Goal: Book appointment/travel/reservation

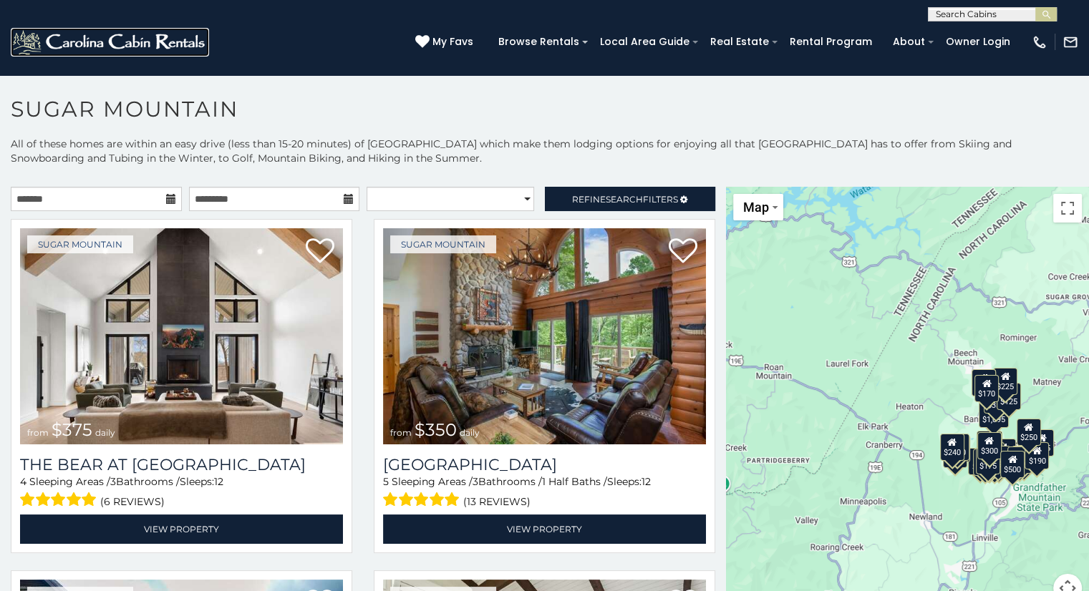
click at [161, 34] on img at bounding box center [110, 42] width 198 height 29
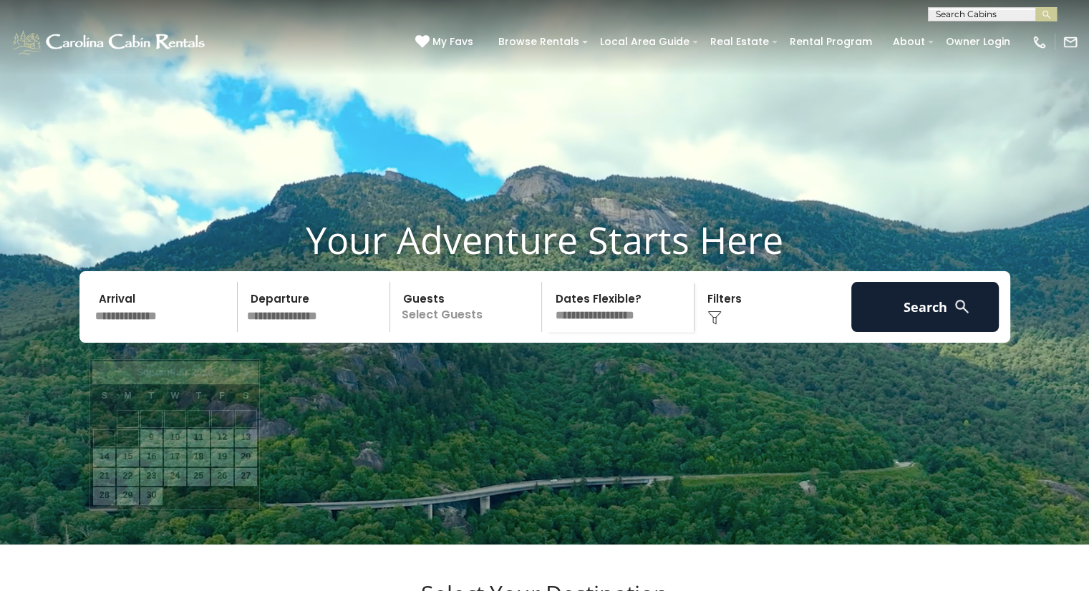
click at [153, 332] on input "text" at bounding box center [164, 307] width 148 height 50
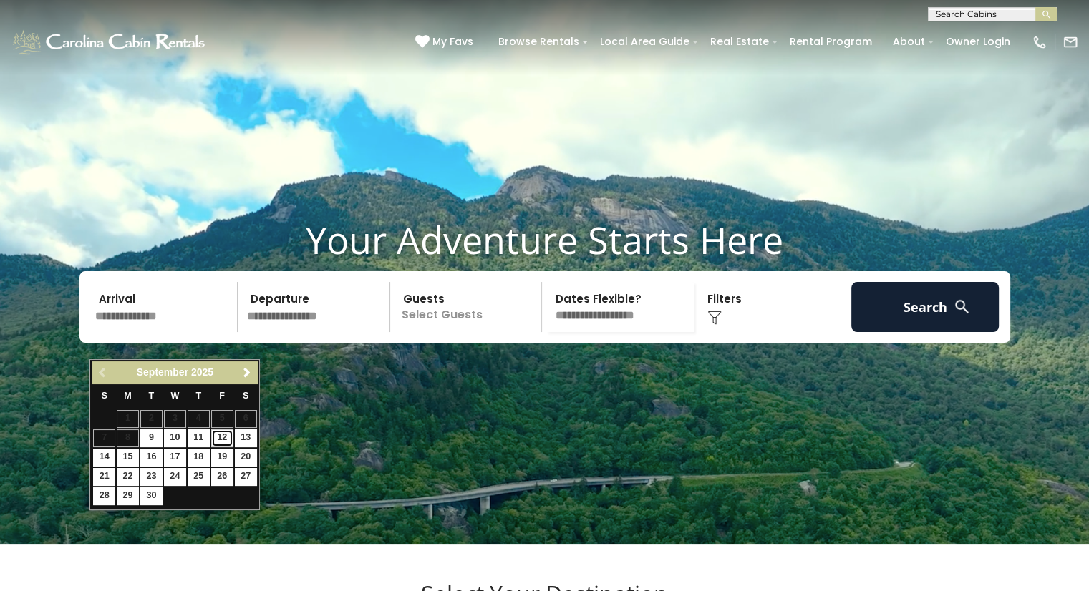
click at [220, 438] on link "12" at bounding box center [222, 438] width 22 height 18
type input "*******"
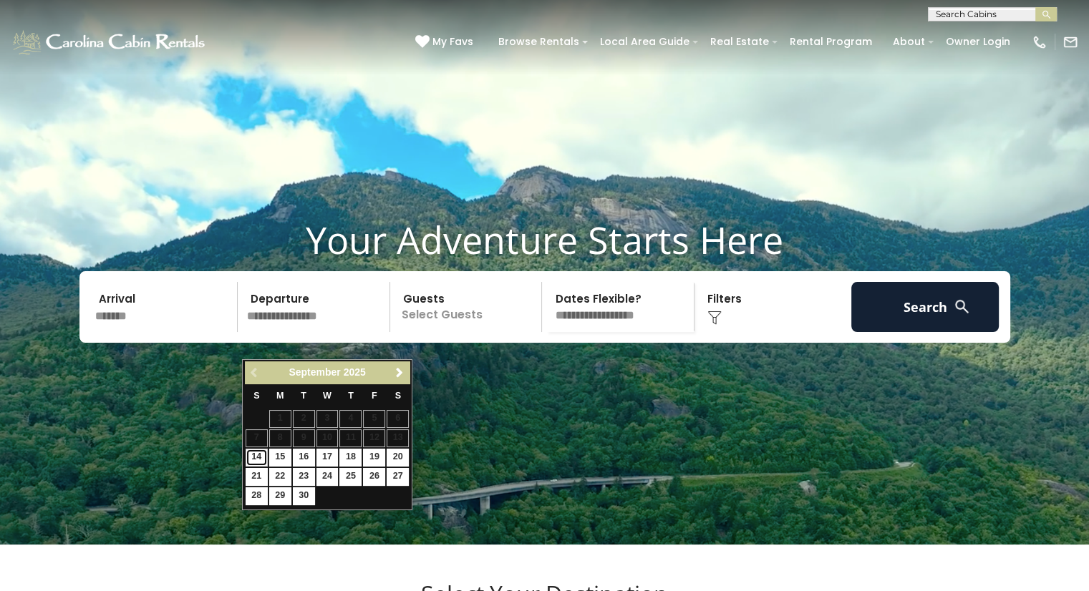
click at [258, 454] on link "14" at bounding box center [257, 458] width 22 height 18
type input "*******"
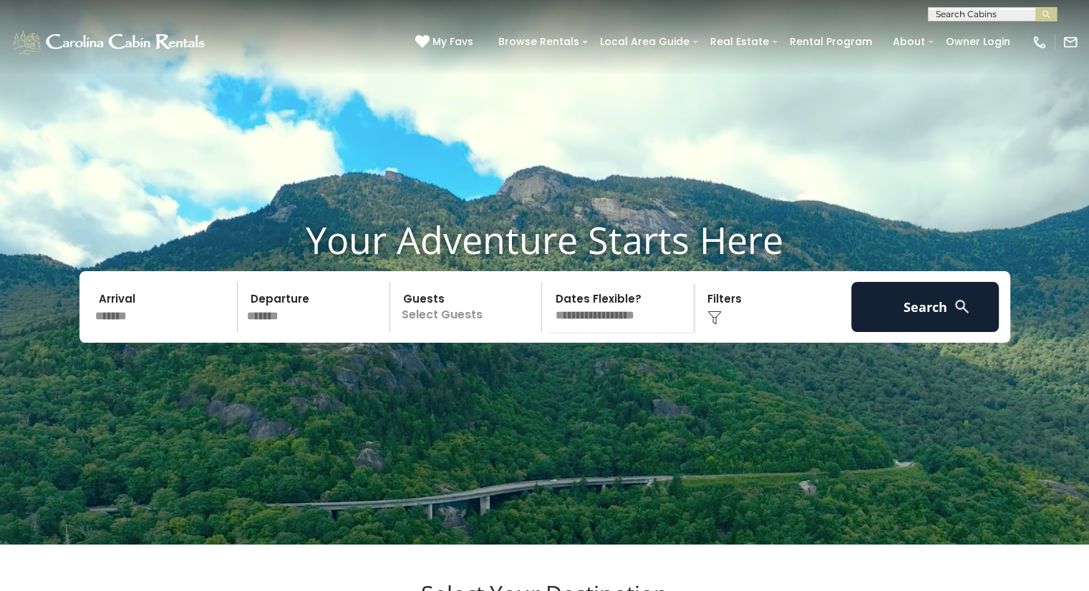
click at [431, 332] on p "Select Guests" at bounding box center [467, 307] width 147 height 50
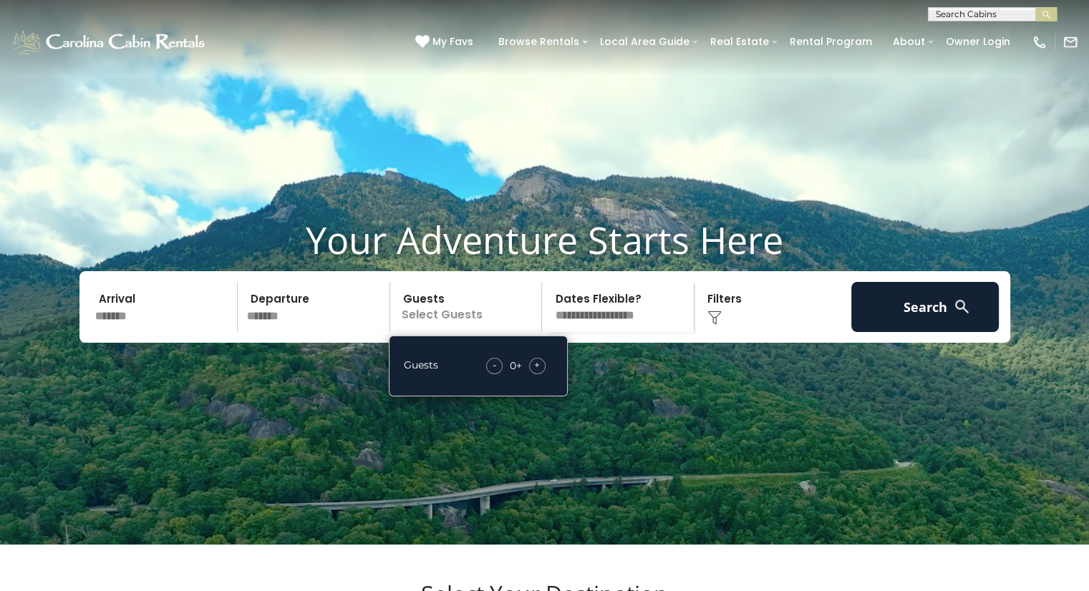
click at [537, 372] on span "+" at bounding box center [537, 365] width 6 height 14
click at [535, 372] on span "+" at bounding box center [537, 365] width 6 height 14
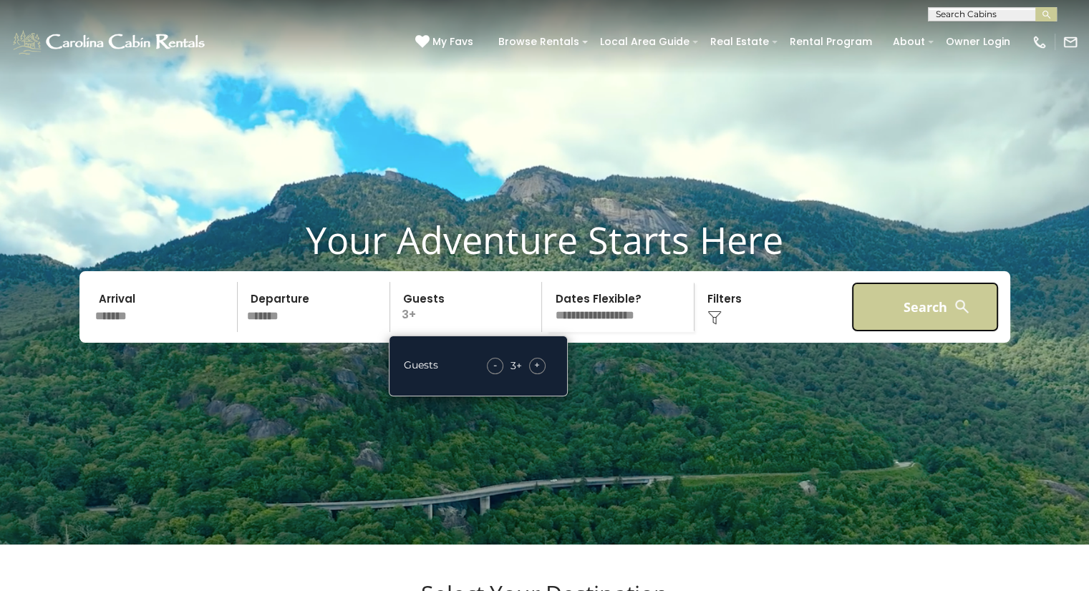
click at [919, 332] on button "Search" at bounding box center [925, 307] width 148 height 50
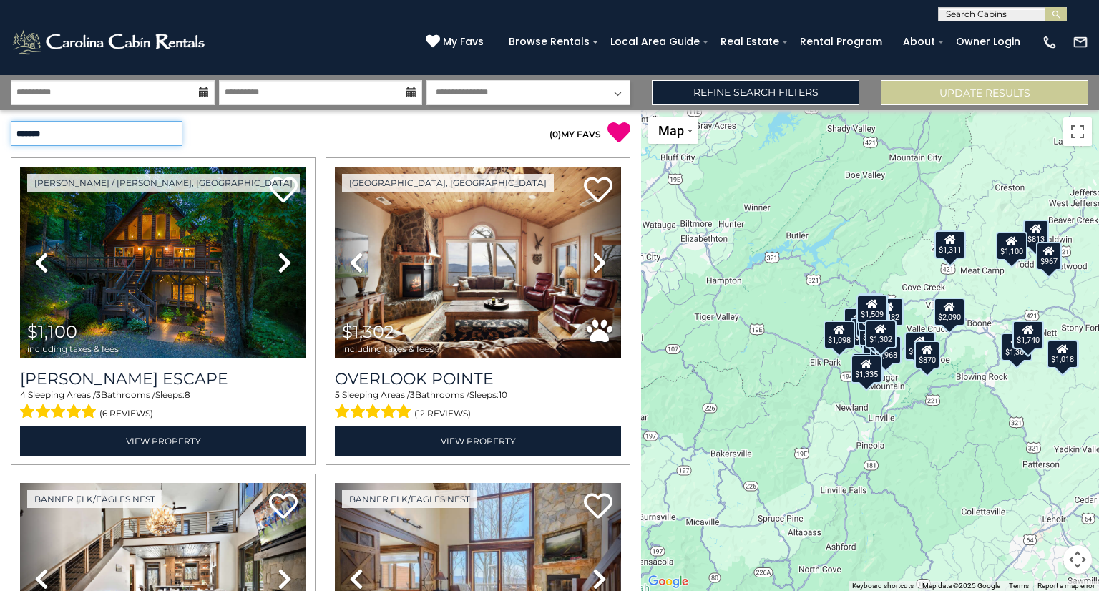
click at [170, 137] on select "**********" at bounding box center [97, 133] width 172 height 25
select select "*********"
click at [11, 121] on select "**********" at bounding box center [97, 133] width 172 height 25
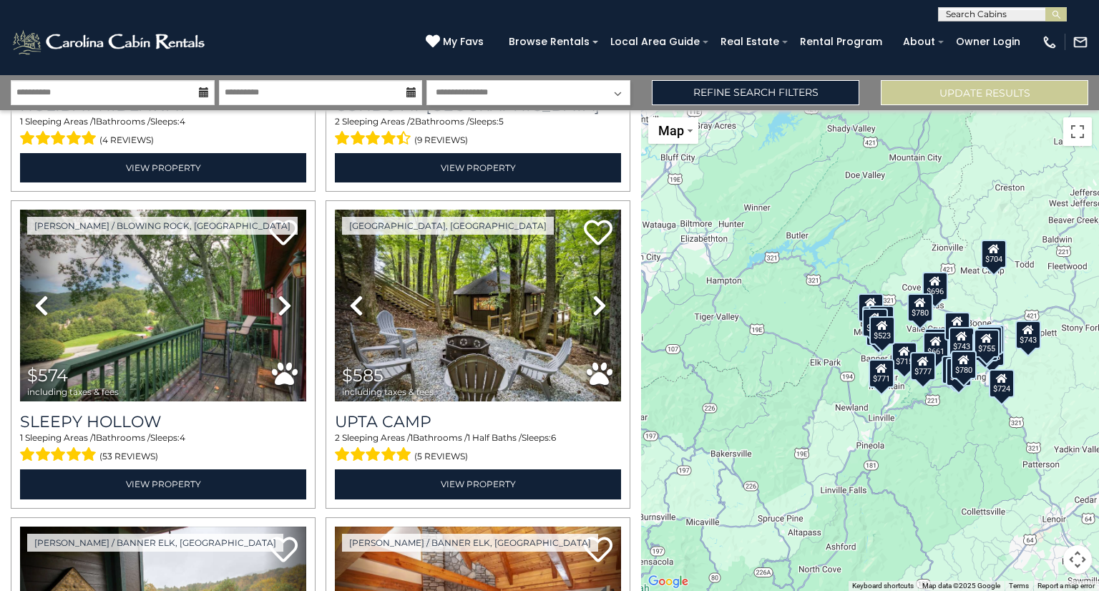
scroll to position [267, 0]
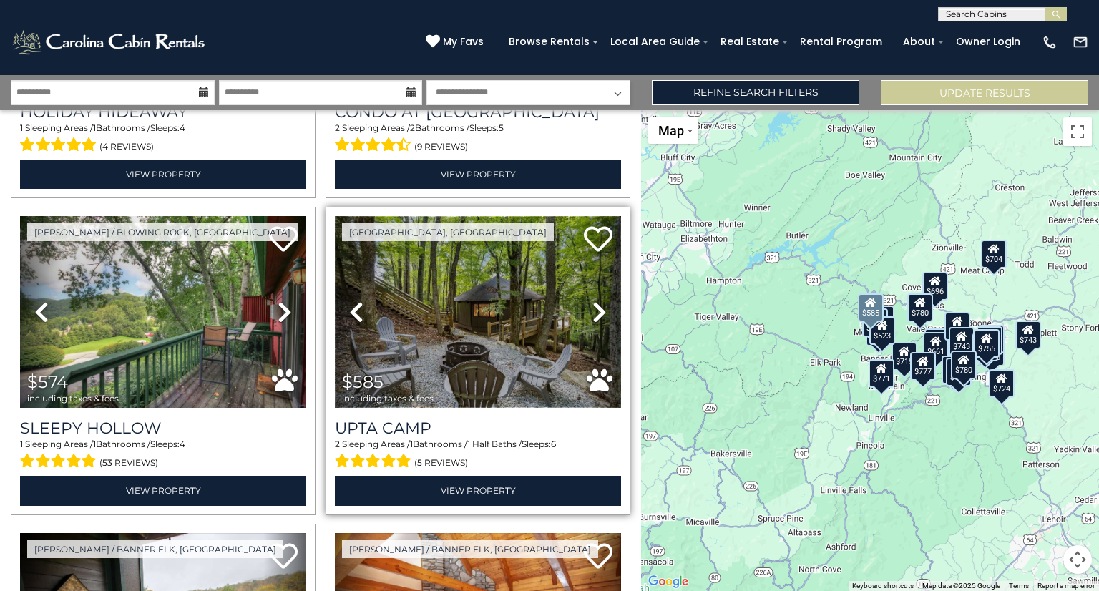
click at [469, 313] on img at bounding box center [478, 312] width 286 height 192
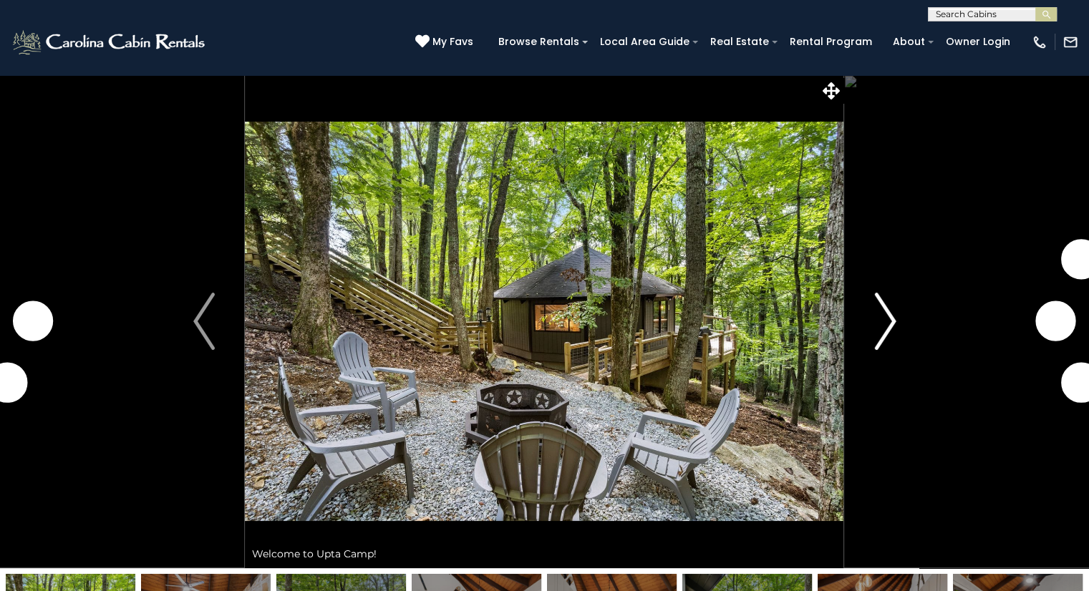
drag, startPoint x: 0, startPoint y: 0, endPoint x: 903, endPoint y: 230, distance: 932.1
click at [903, 230] on button "Next" at bounding box center [885, 321] width 82 height 494
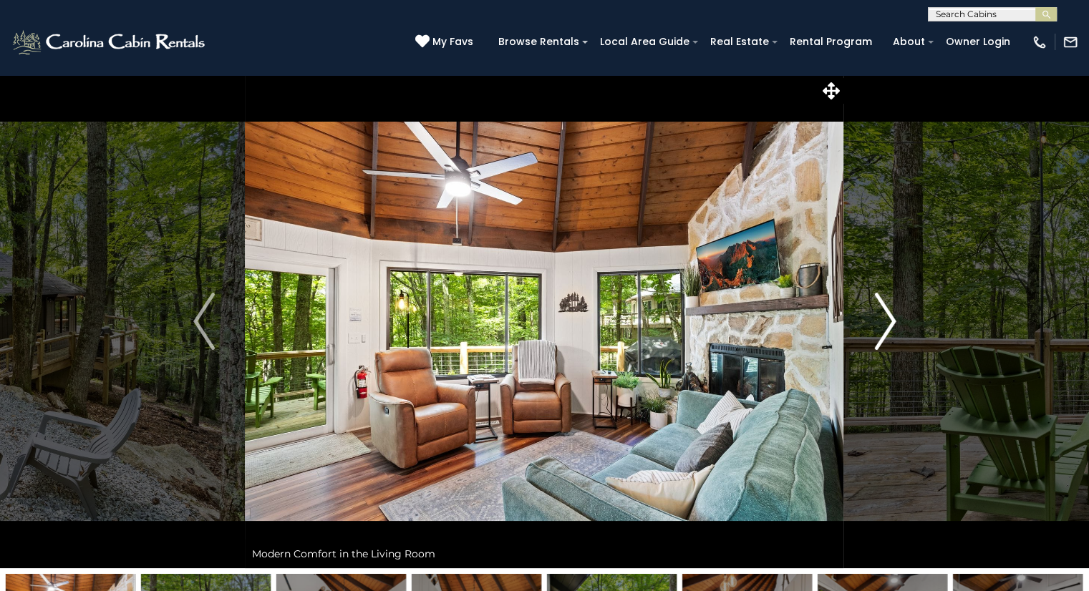
click at [886, 312] on img "Next" at bounding box center [884, 321] width 21 height 57
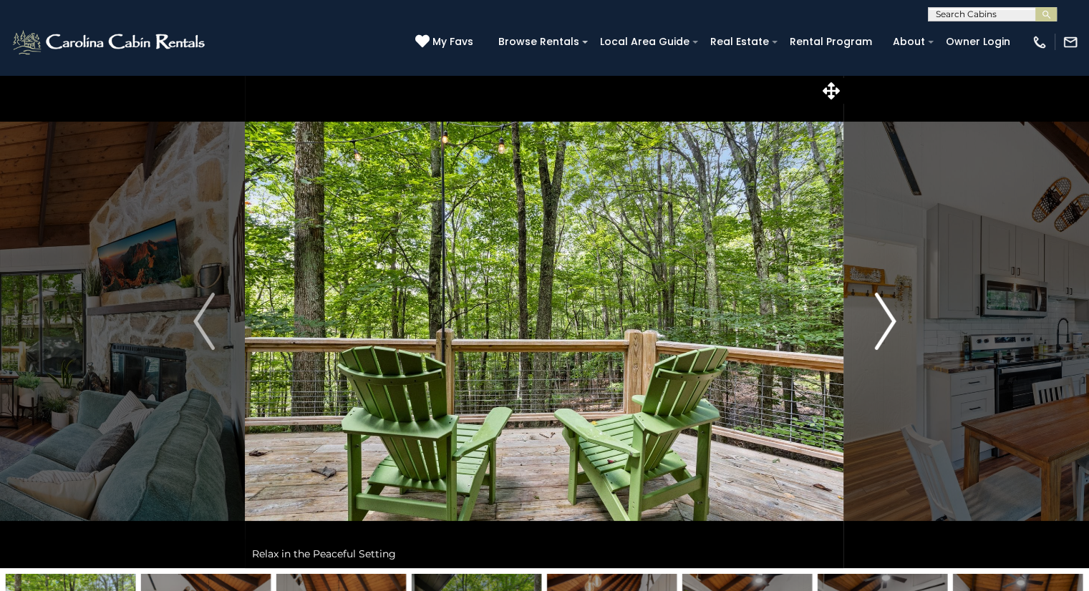
click at [886, 312] on img "Next" at bounding box center [884, 321] width 21 height 57
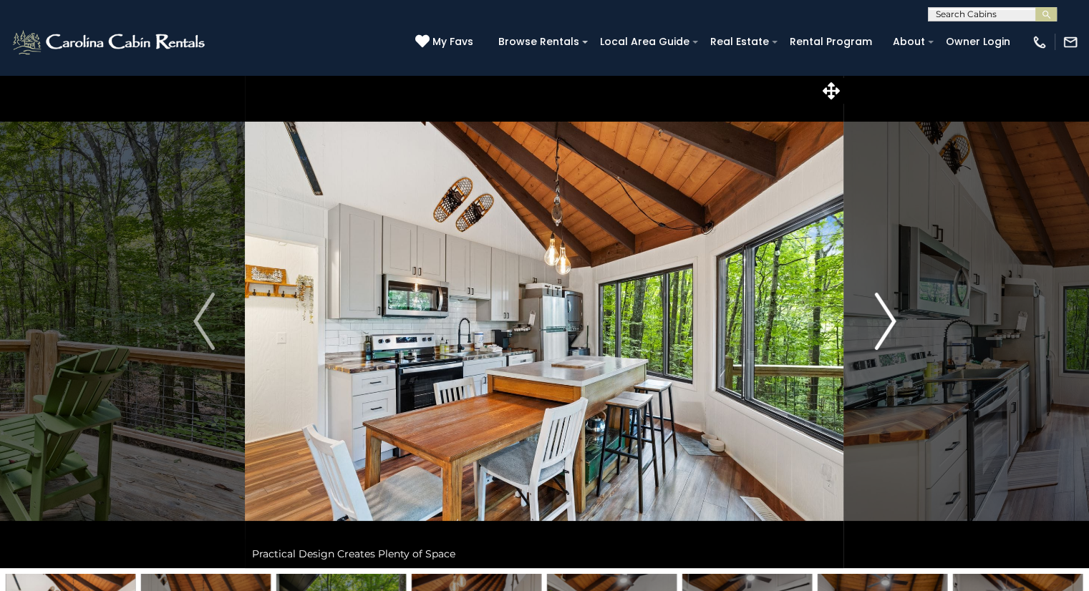
click at [886, 312] on img "Next" at bounding box center [884, 321] width 21 height 57
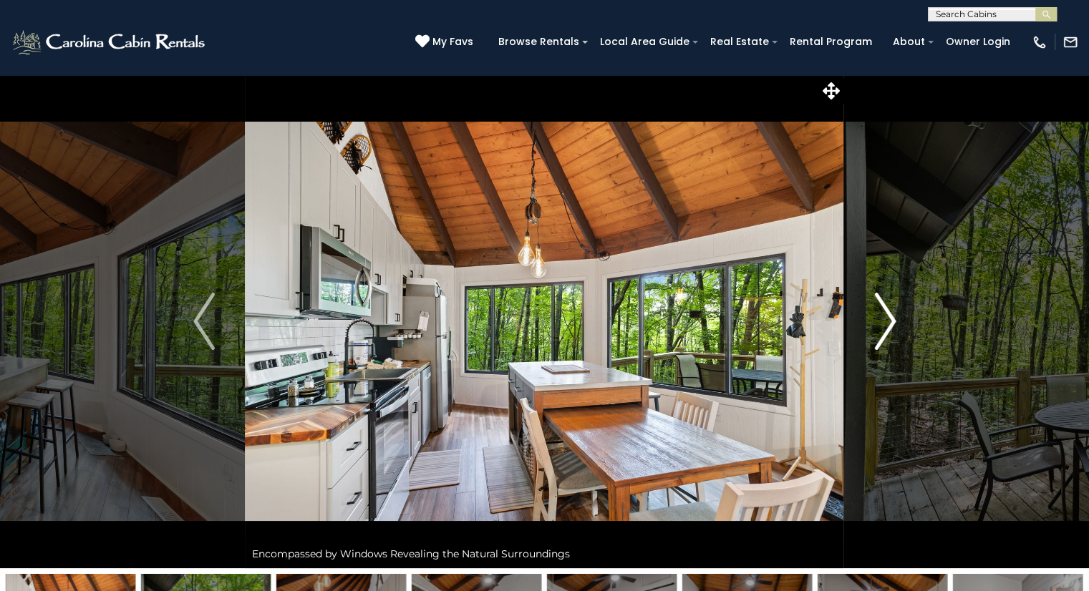
click at [886, 312] on img "Next" at bounding box center [884, 321] width 21 height 57
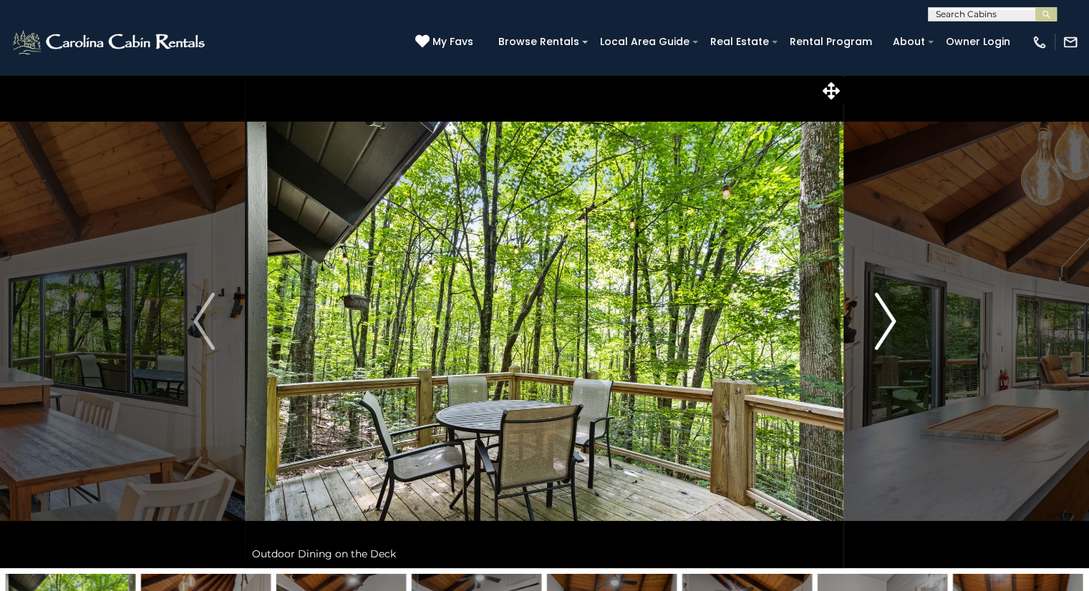
click at [886, 312] on img "Next" at bounding box center [884, 321] width 21 height 57
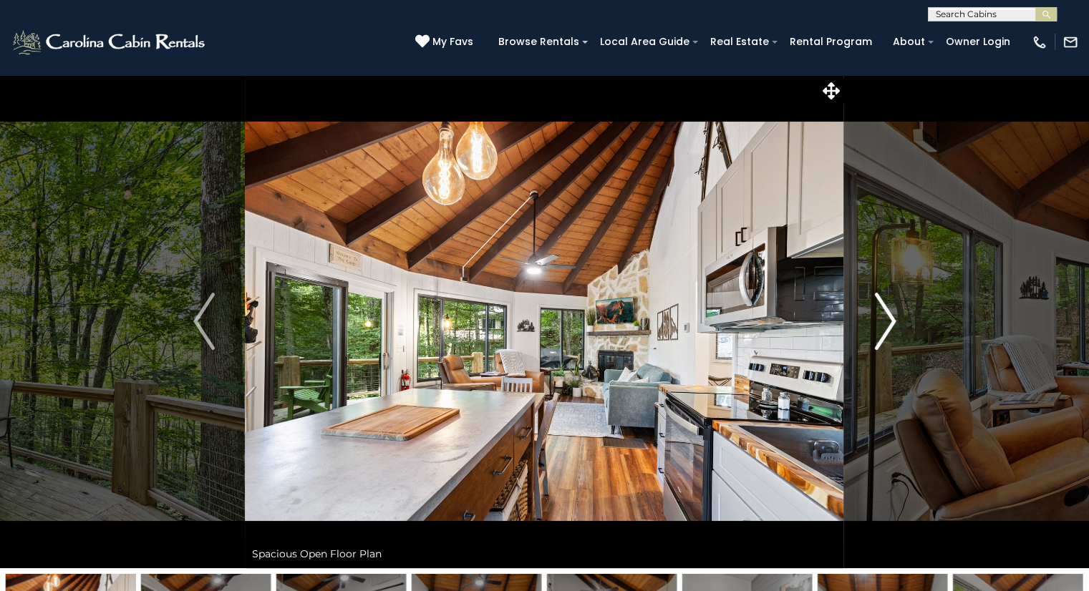
click at [886, 312] on img "Next" at bounding box center [884, 321] width 21 height 57
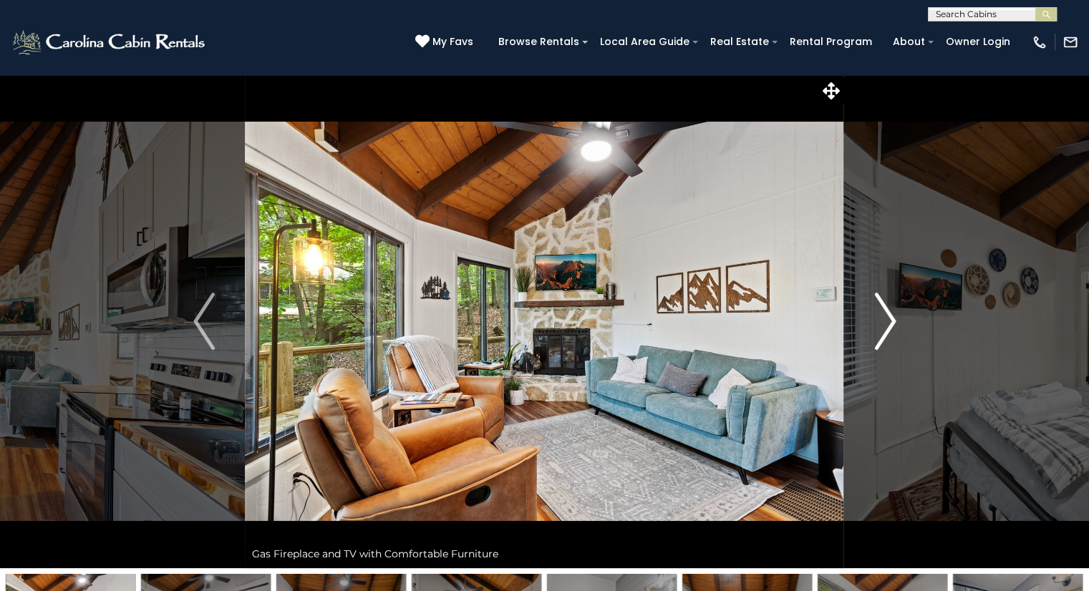
click at [886, 312] on img "Next" at bounding box center [884, 321] width 21 height 57
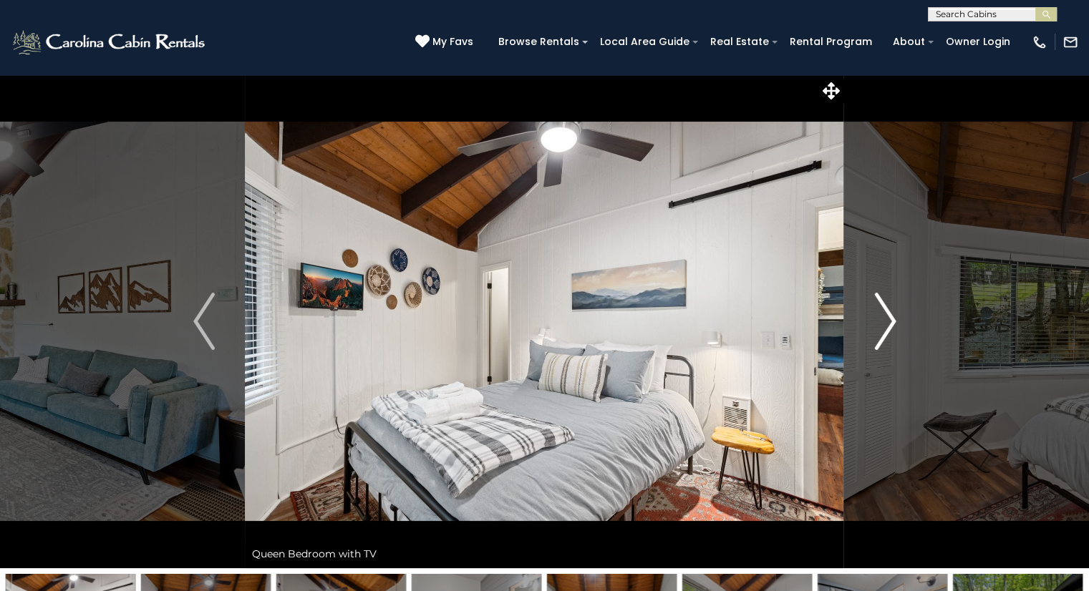
click at [886, 312] on img "Next" at bounding box center [884, 321] width 21 height 57
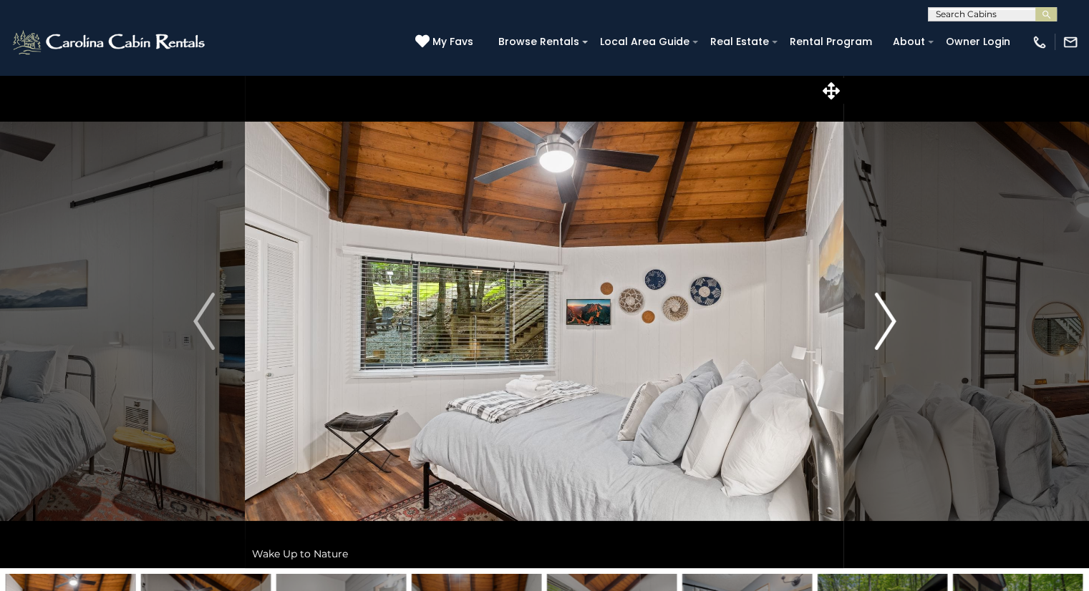
click at [886, 312] on img "Next" at bounding box center [884, 321] width 21 height 57
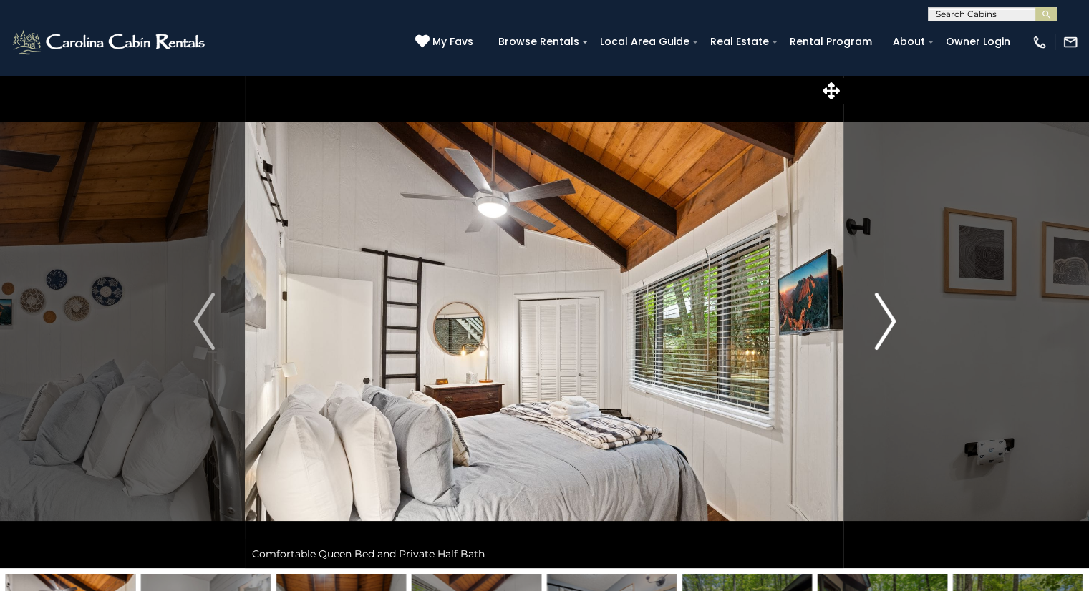
click at [886, 312] on img "Next" at bounding box center [884, 321] width 21 height 57
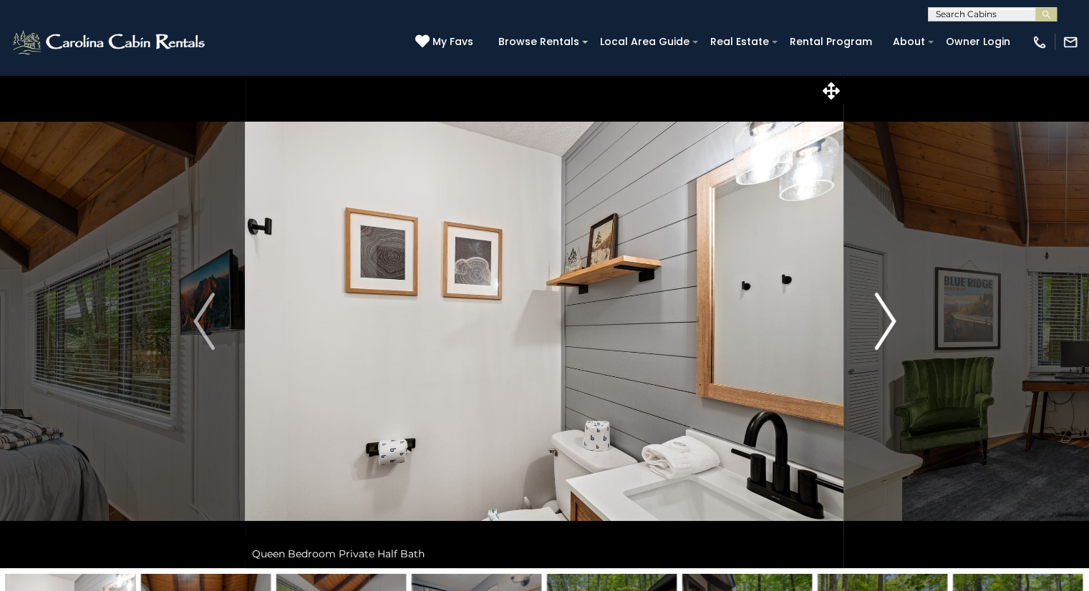
click at [886, 312] on img "Next" at bounding box center [884, 321] width 21 height 57
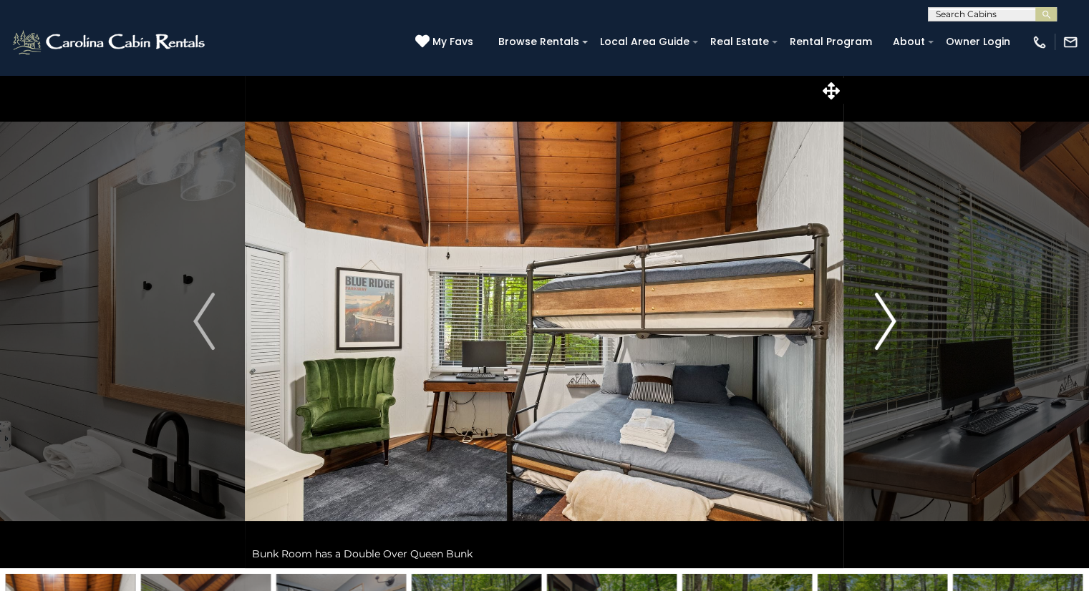
click at [886, 312] on img "Next" at bounding box center [884, 321] width 21 height 57
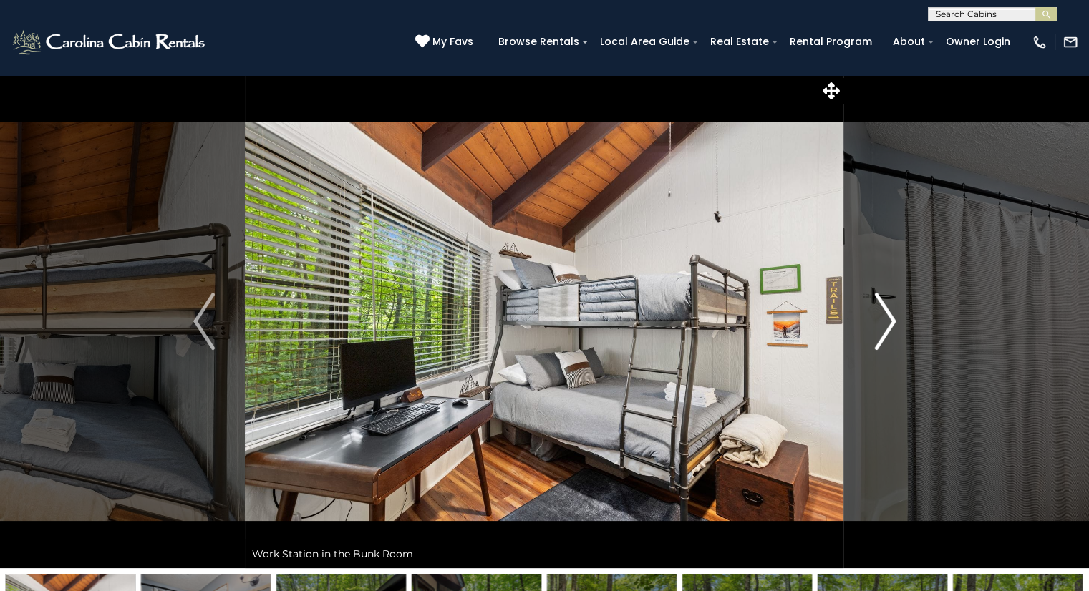
click at [886, 312] on img "Next" at bounding box center [884, 321] width 21 height 57
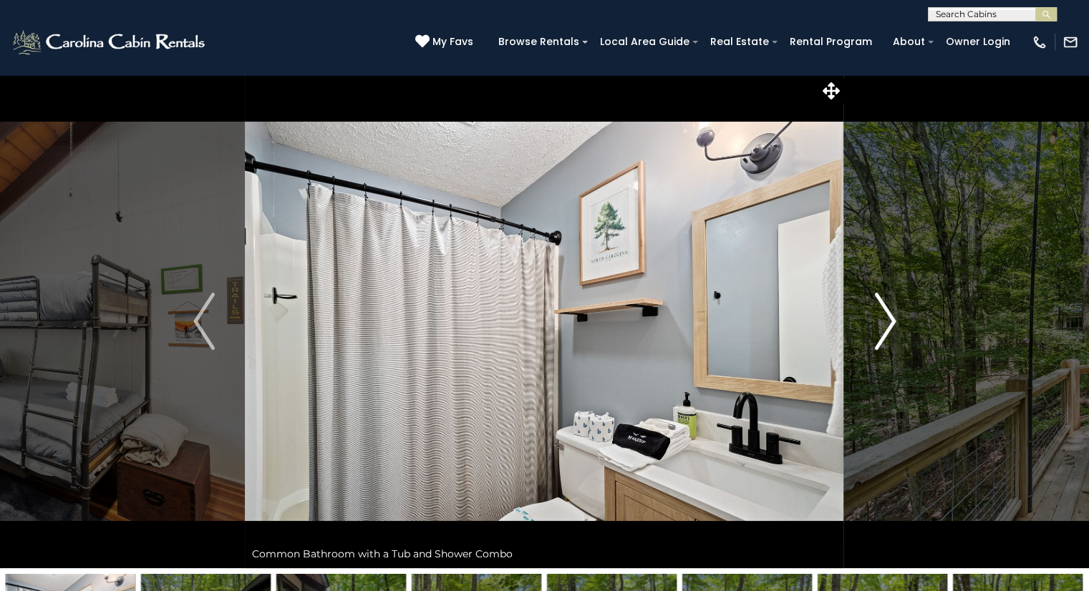
click at [886, 312] on img "Next" at bounding box center [884, 321] width 21 height 57
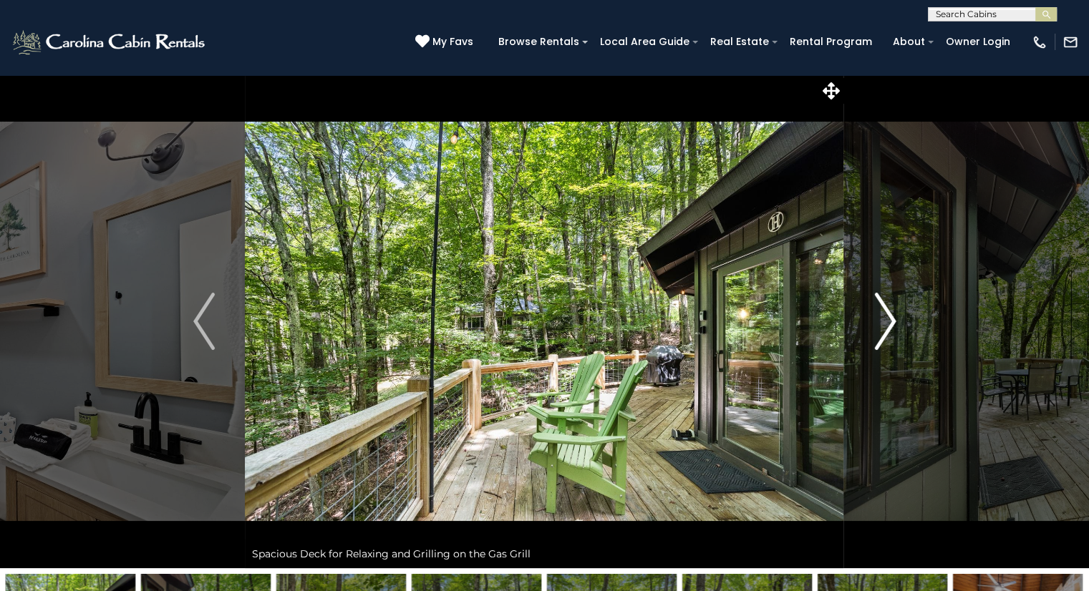
click at [886, 312] on img "Next" at bounding box center [884, 321] width 21 height 57
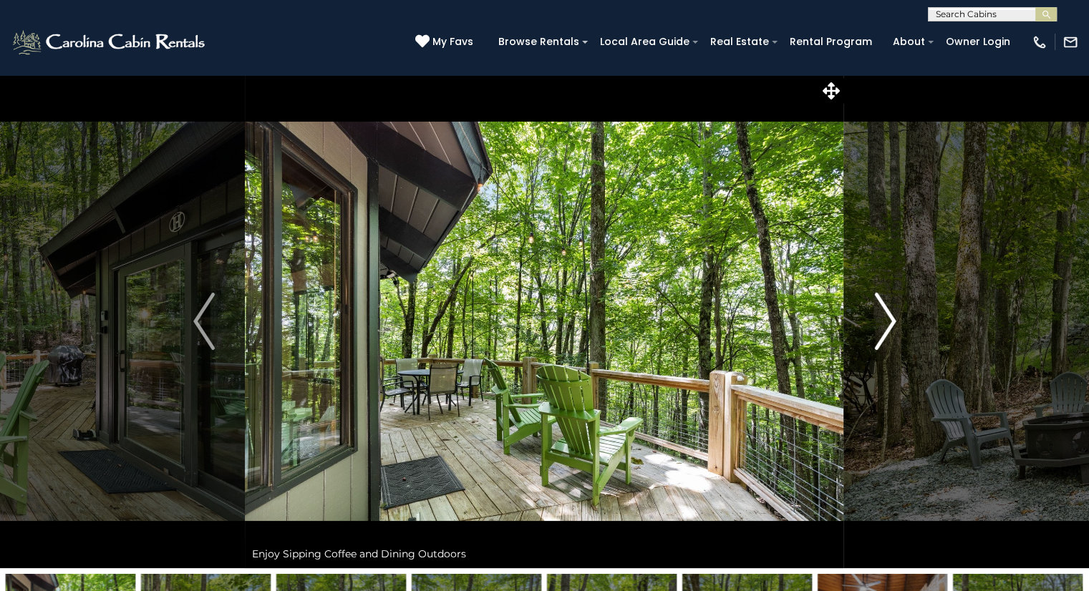
click at [886, 312] on img "Next" at bounding box center [884, 321] width 21 height 57
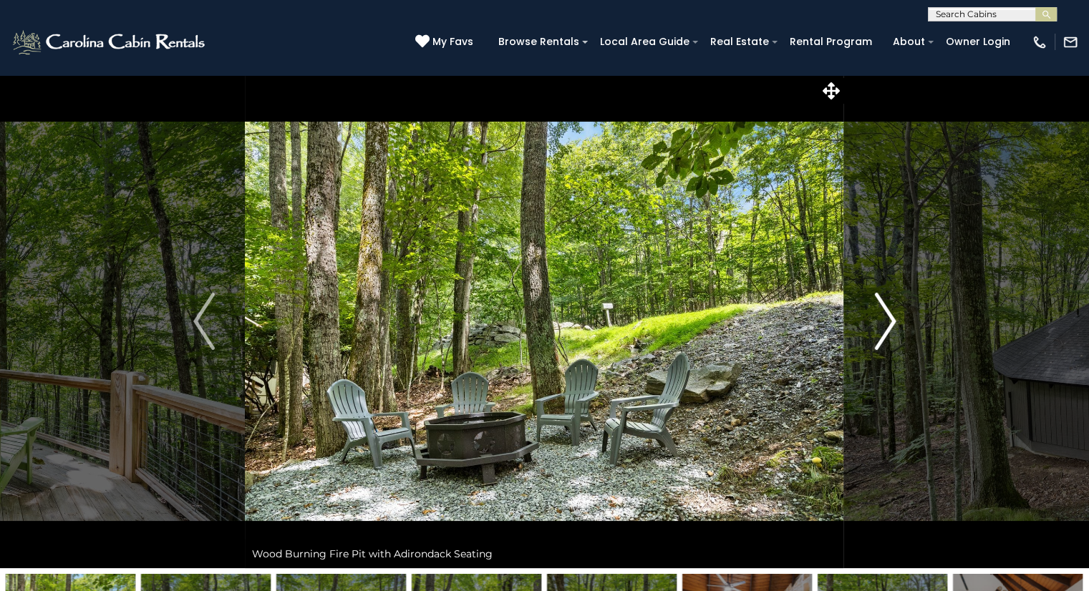
click at [886, 312] on img "Next" at bounding box center [884, 321] width 21 height 57
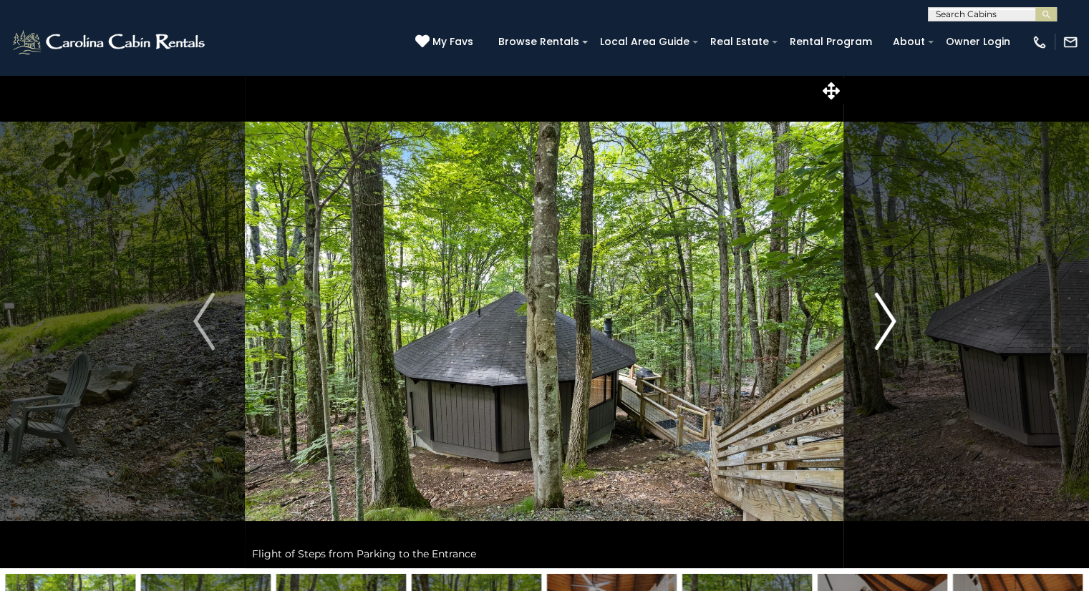
click at [886, 312] on img "Next" at bounding box center [884, 321] width 21 height 57
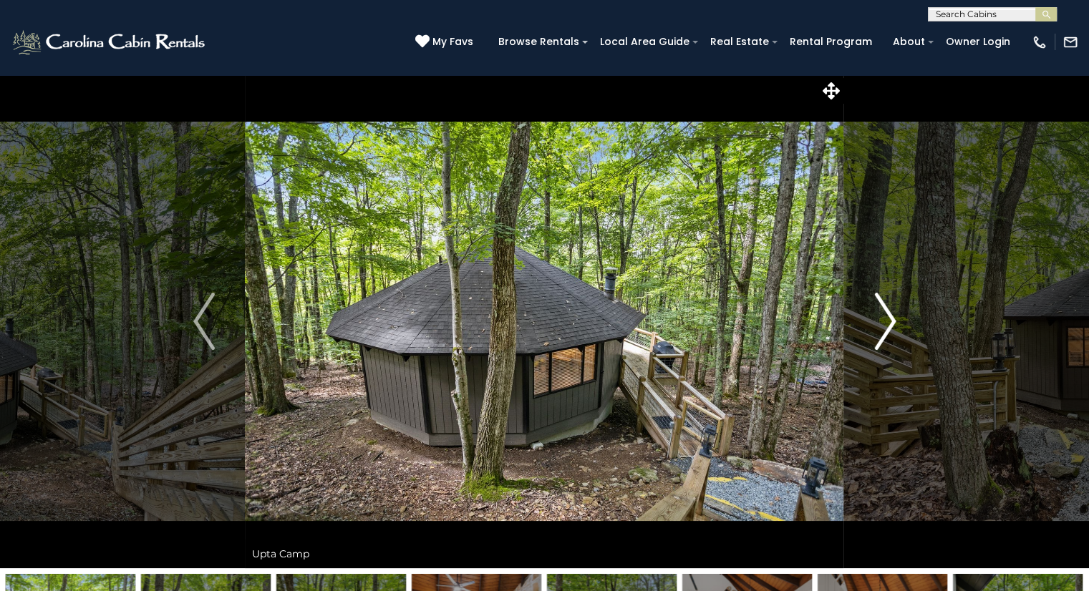
click at [886, 312] on img "Next" at bounding box center [884, 321] width 21 height 57
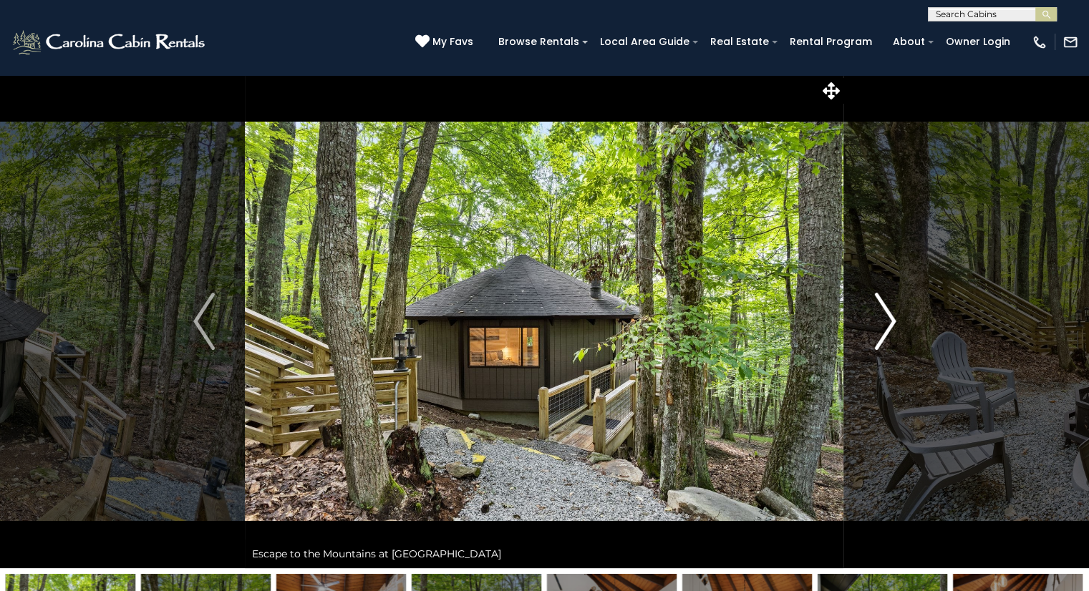
click at [886, 312] on img "Next" at bounding box center [884, 321] width 21 height 57
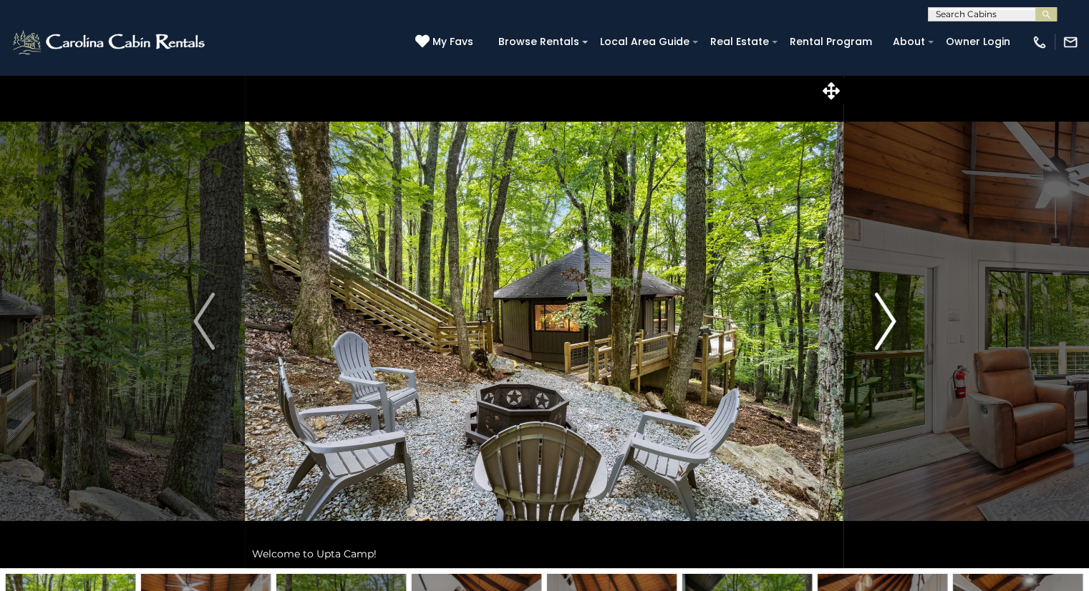
click at [885, 312] on img "Next" at bounding box center [884, 321] width 21 height 57
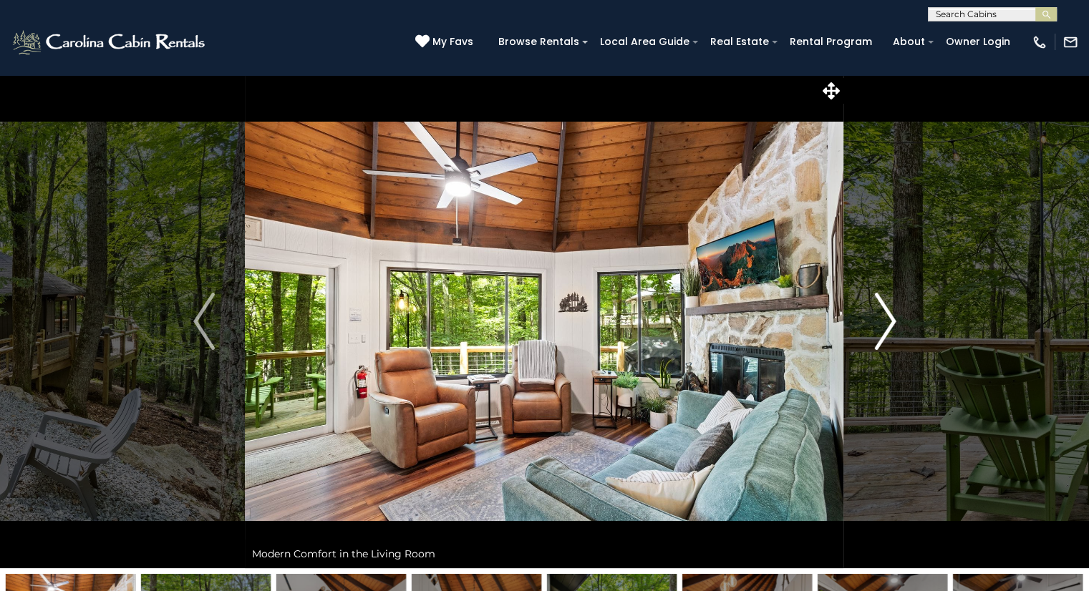
click at [885, 312] on img "Next" at bounding box center [884, 321] width 21 height 57
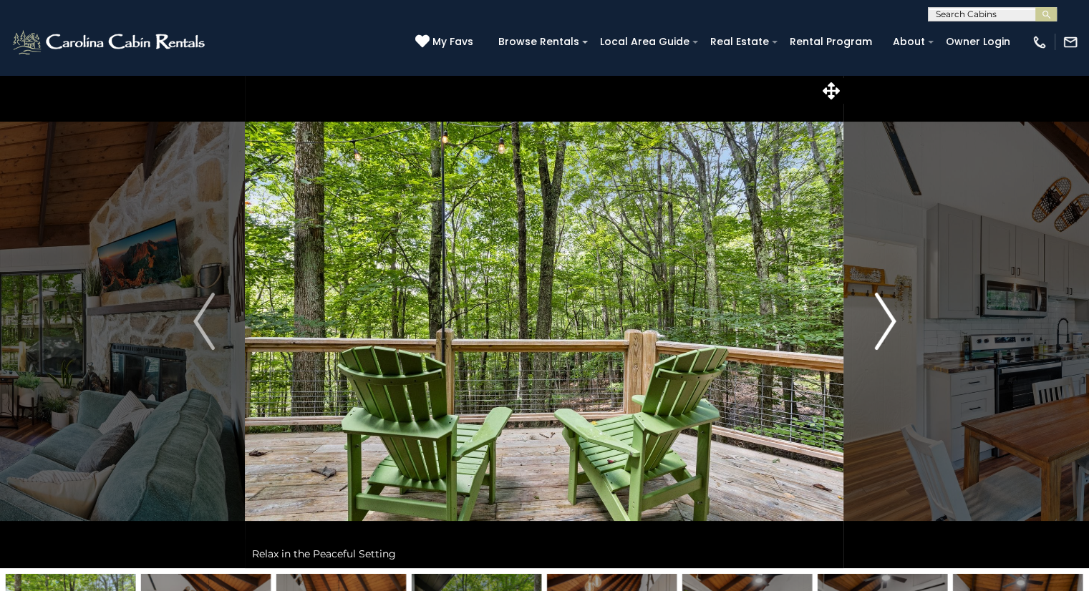
click at [885, 312] on img "Next" at bounding box center [884, 321] width 21 height 57
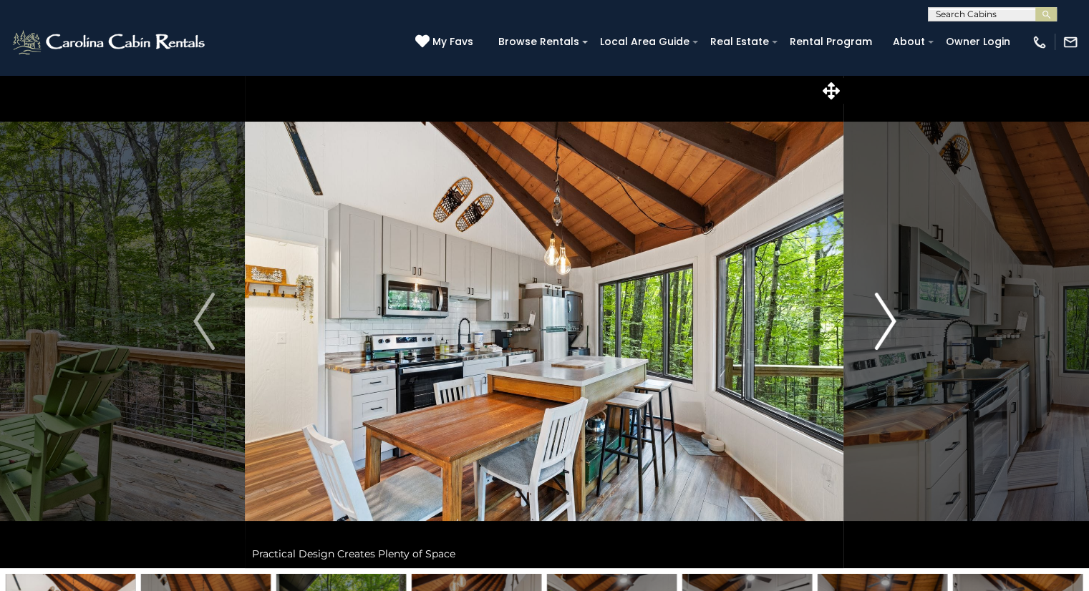
click at [885, 312] on img "Next" at bounding box center [884, 321] width 21 height 57
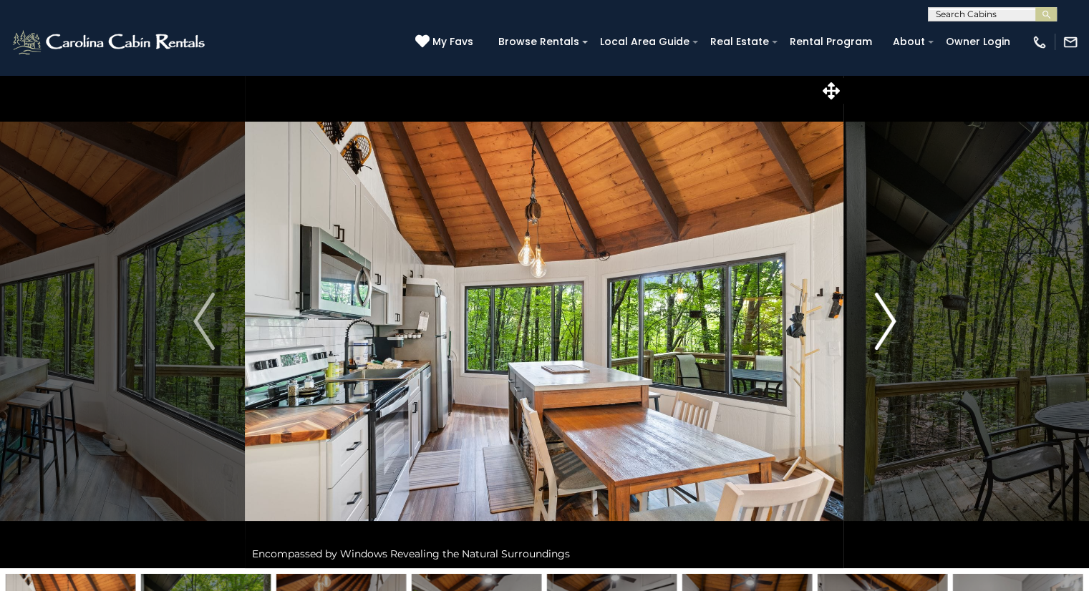
click at [885, 312] on img "Next" at bounding box center [884, 321] width 21 height 57
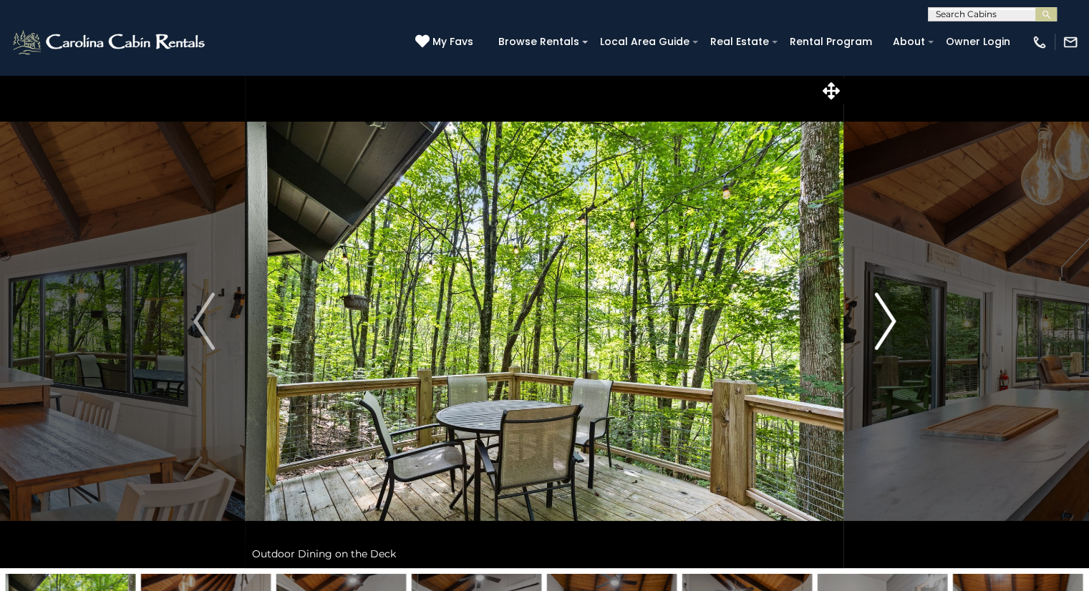
click at [885, 312] on img "Next" at bounding box center [884, 321] width 21 height 57
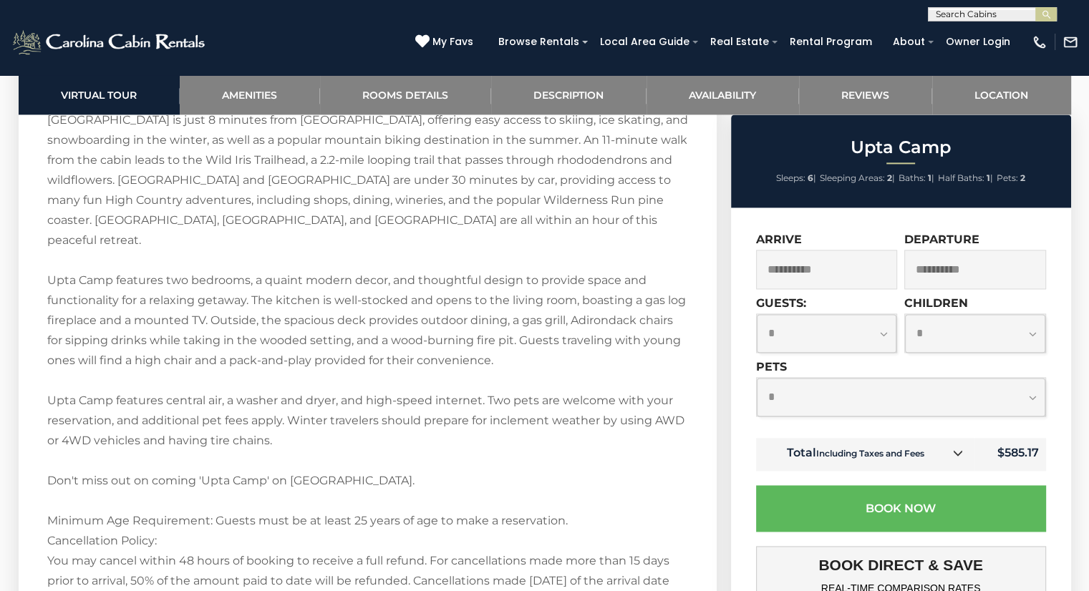
scroll to position [2052, 0]
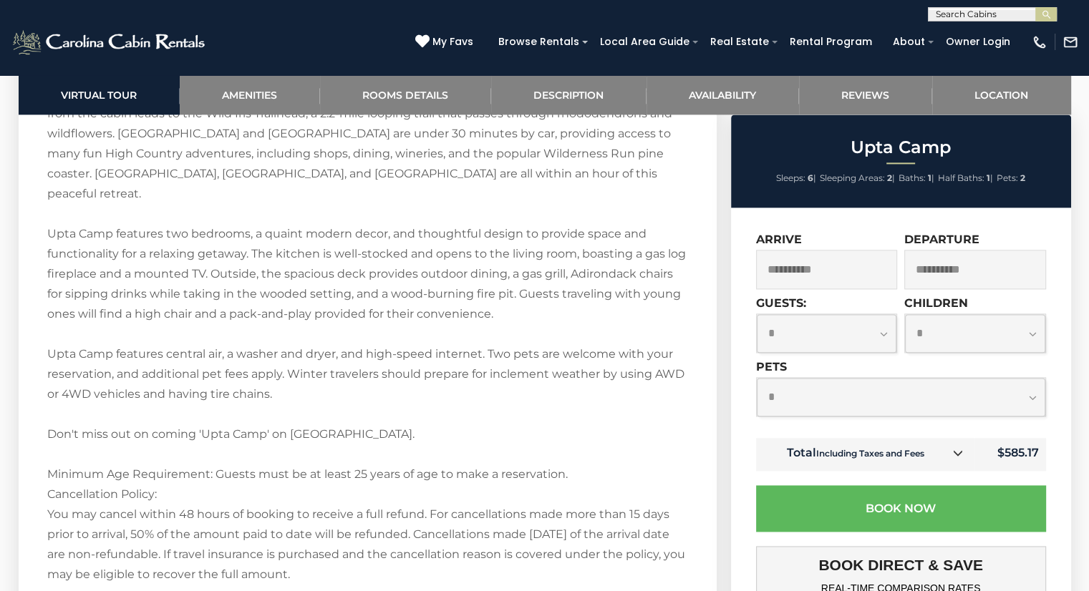
click at [1028, 406] on select "**********" at bounding box center [901, 397] width 288 height 38
select select "*"
click at [757, 379] on select "**********" at bounding box center [901, 397] width 288 height 38
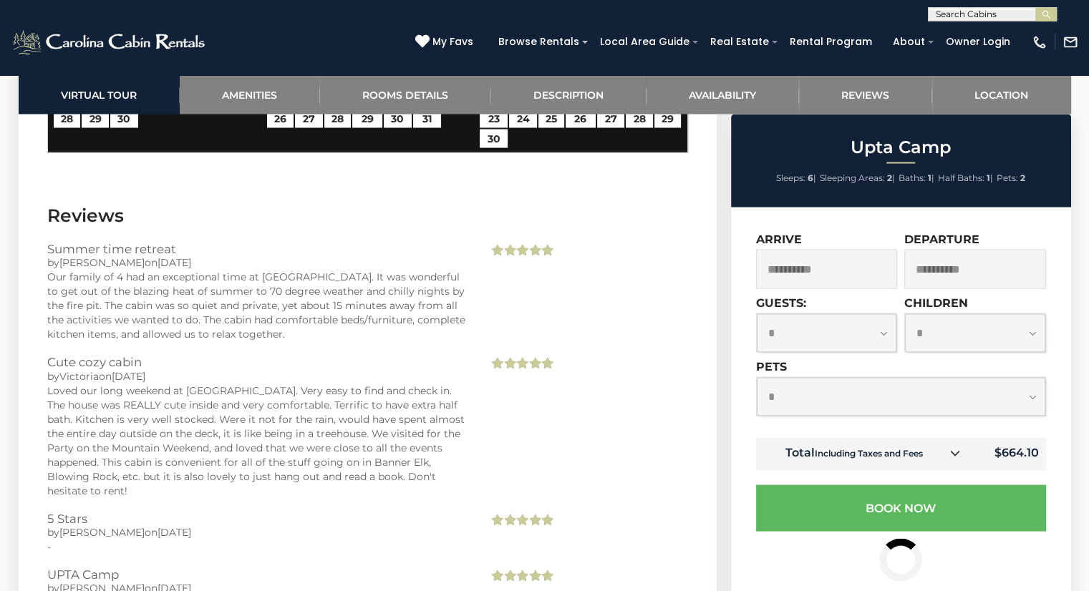
scroll to position [2800, 0]
